Goal: Navigation & Orientation: Find specific page/section

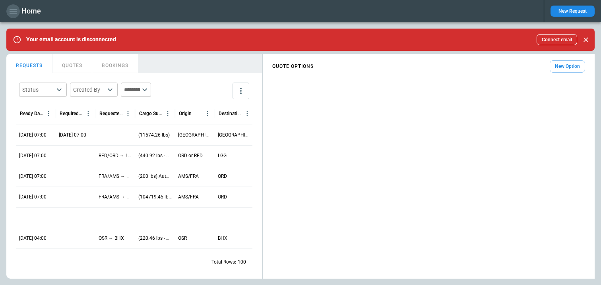
click at [16, 12] on icon "button" at bounding box center [13, 11] width 10 height 10
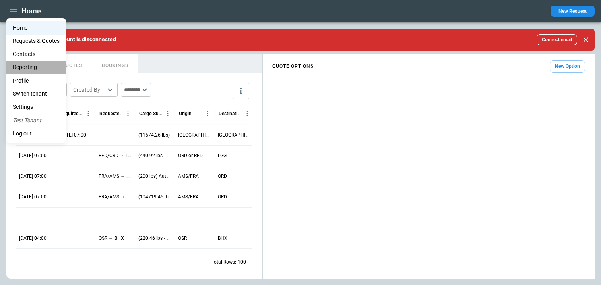
click at [25, 68] on li "Reporting" at bounding box center [36, 67] width 60 height 13
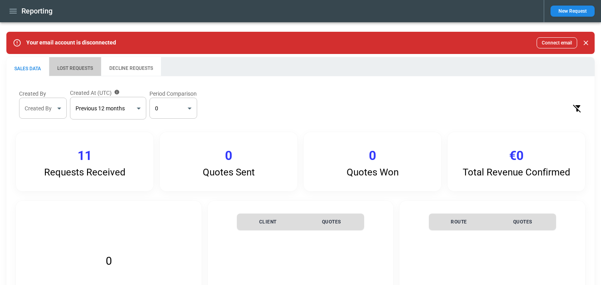
click at [68, 64] on button "LOST REQUESTS" at bounding box center [75, 66] width 52 height 19
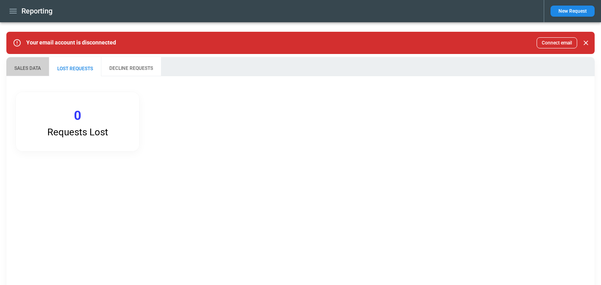
click at [44, 70] on button "SALES DATA" at bounding box center [27, 66] width 43 height 19
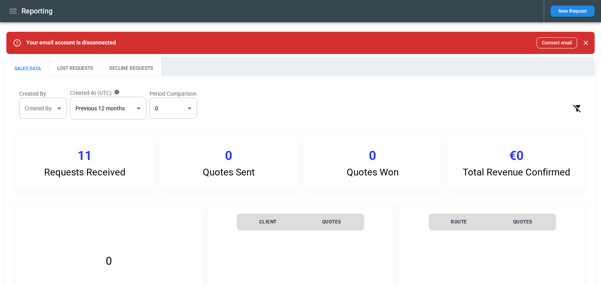
click at [78, 66] on button "LOST REQUESTS" at bounding box center [75, 66] width 52 height 19
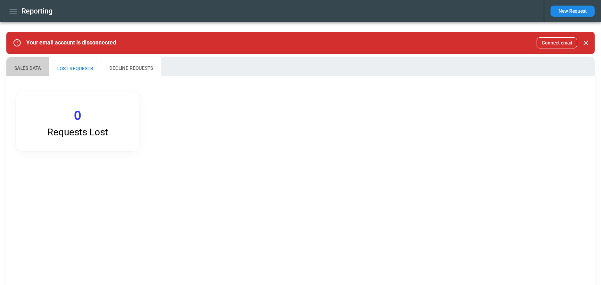
click at [41, 66] on button "SALES DATA" at bounding box center [27, 66] width 43 height 19
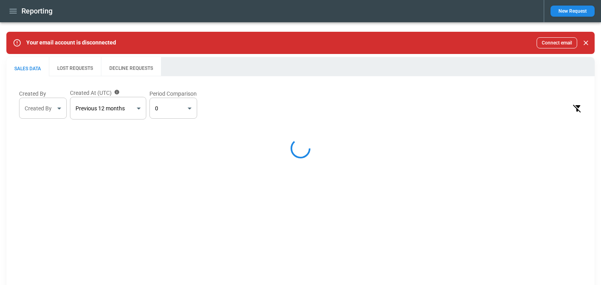
click at [61, 48] on div "Your email account is disconnected Connect email" at bounding box center [301, 42] width 551 height 11
click at [124, 78] on div "**********" at bounding box center [300, 126] width 588 height 100
click at [128, 67] on button "DECLINE REQUESTS" at bounding box center [131, 66] width 60 height 19
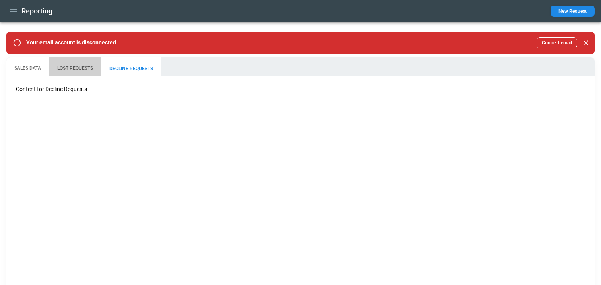
click at [83, 73] on button "LOST REQUESTS" at bounding box center [75, 66] width 52 height 19
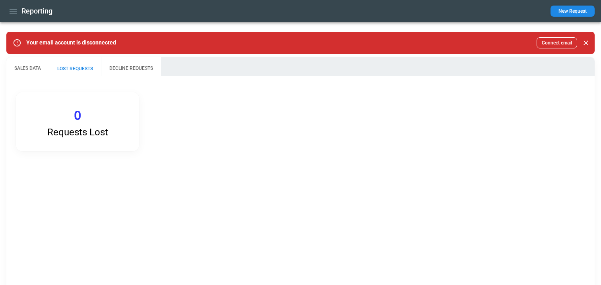
click at [119, 72] on button "DECLINE REQUESTS" at bounding box center [131, 66] width 60 height 19
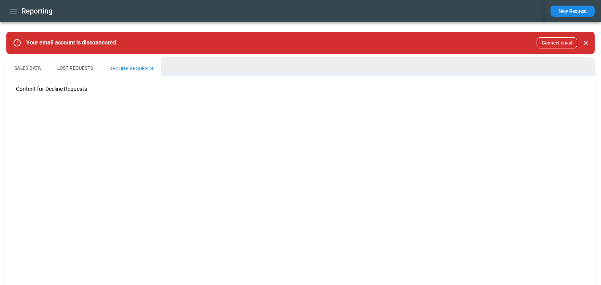
click at [39, 71] on button "SALES DATA" at bounding box center [27, 66] width 43 height 19
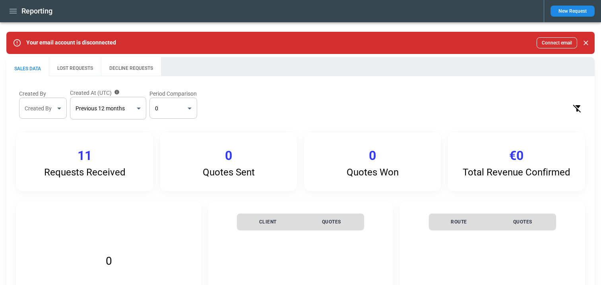
click at [82, 58] on button "LOST REQUESTS" at bounding box center [75, 66] width 52 height 19
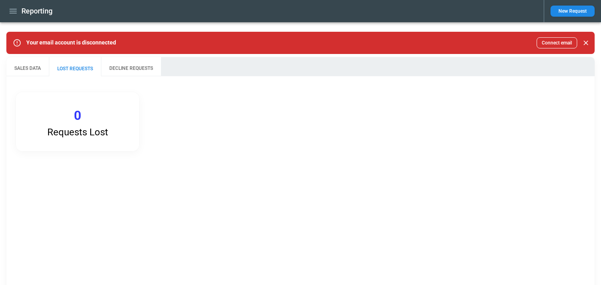
click at [134, 61] on button "DECLINE REQUESTS" at bounding box center [131, 66] width 60 height 19
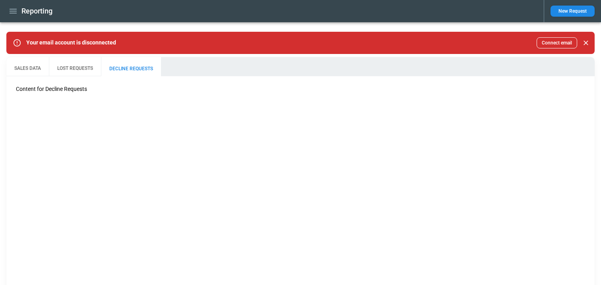
click at [32, 78] on div "Content for Decline Requests" at bounding box center [300, 89] width 588 height 26
click at [32, 71] on button "SALES DATA" at bounding box center [27, 66] width 43 height 19
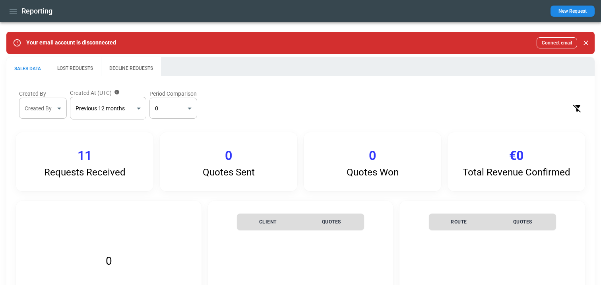
click at [12, 12] on icon "button" at bounding box center [13, 11] width 10 height 10
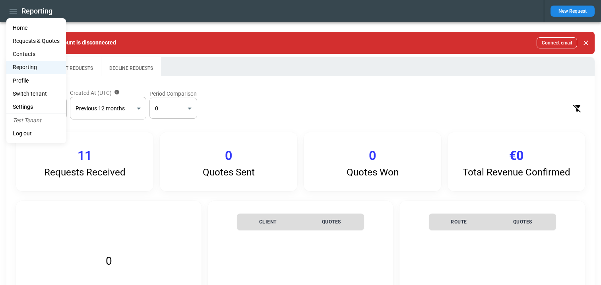
click at [27, 40] on Quotes "Requests & Quotes" at bounding box center [36, 41] width 60 height 13
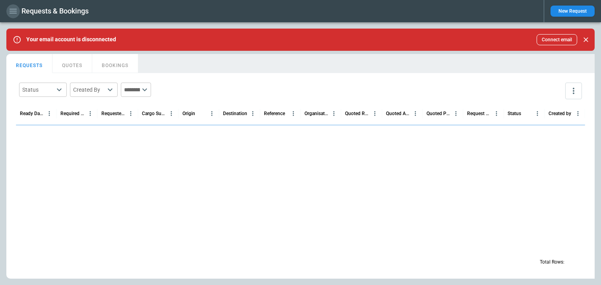
click at [19, 12] on button "button" at bounding box center [13, 11] width 14 height 14
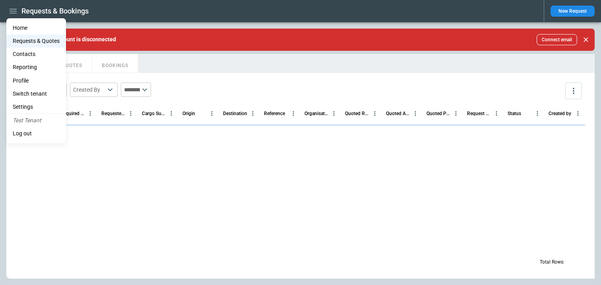
click at [23, 28] on li "Home" at bounding box center [36, 27] width 60 height 13
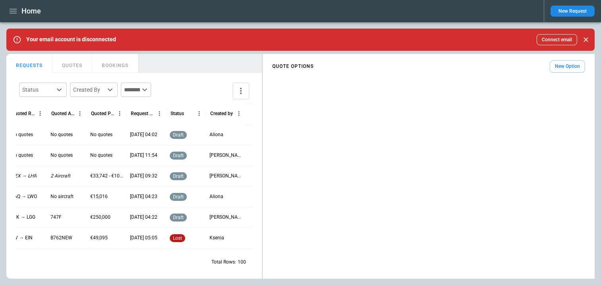
scroll to position [315, 0]
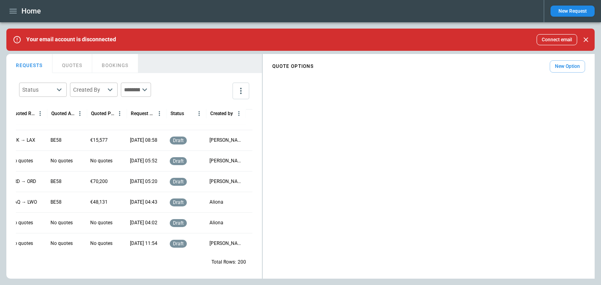
click at [443, 193] on div "QUOTE OPTIONS New Option" at bounding box center [429, 168] width 332 height 222
